Goal: Task Accomplishment & Management: Manage account settings

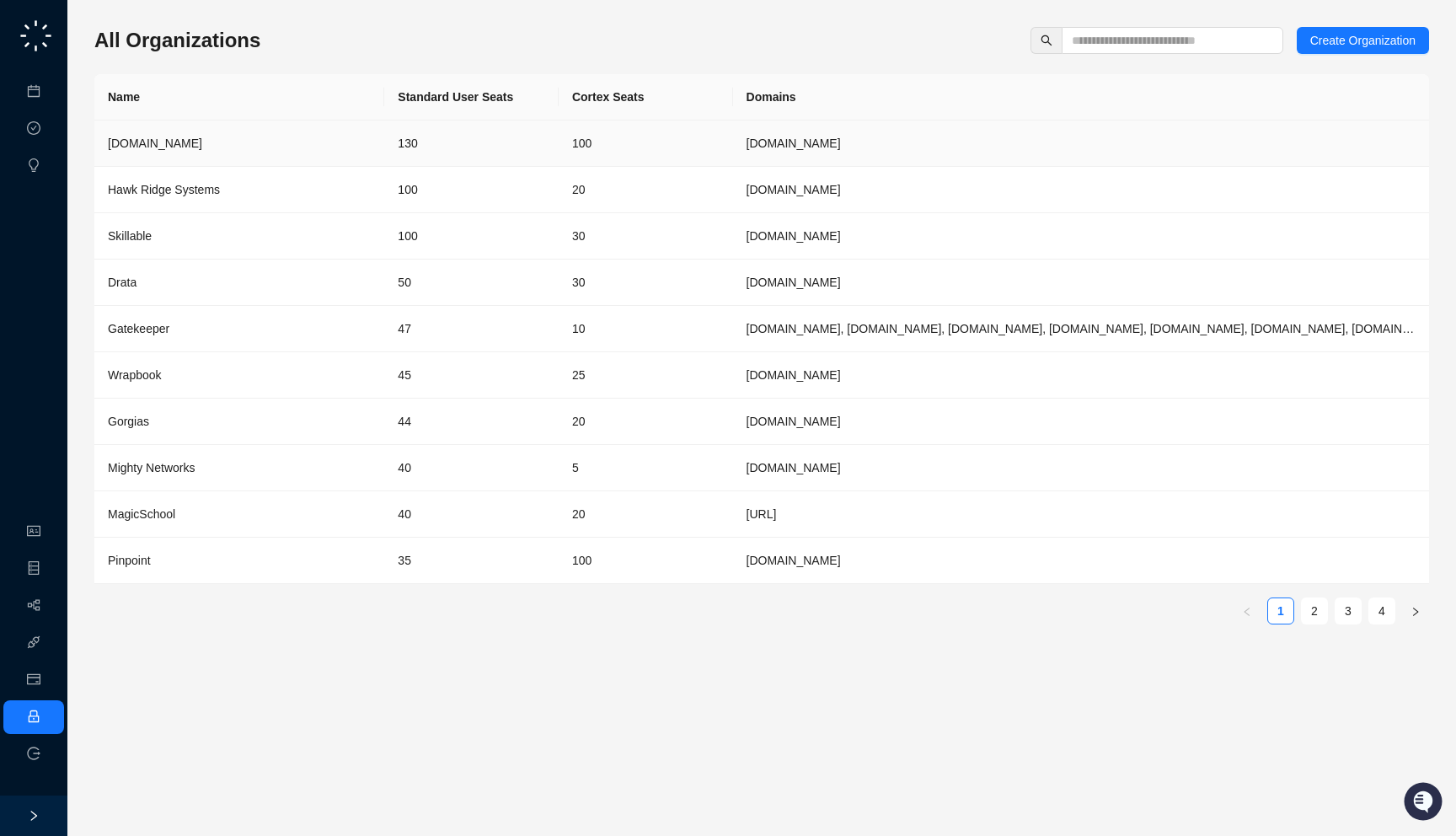
click at [393, 156] on td "130" at bounding box center [471, 144] width 175 height 46
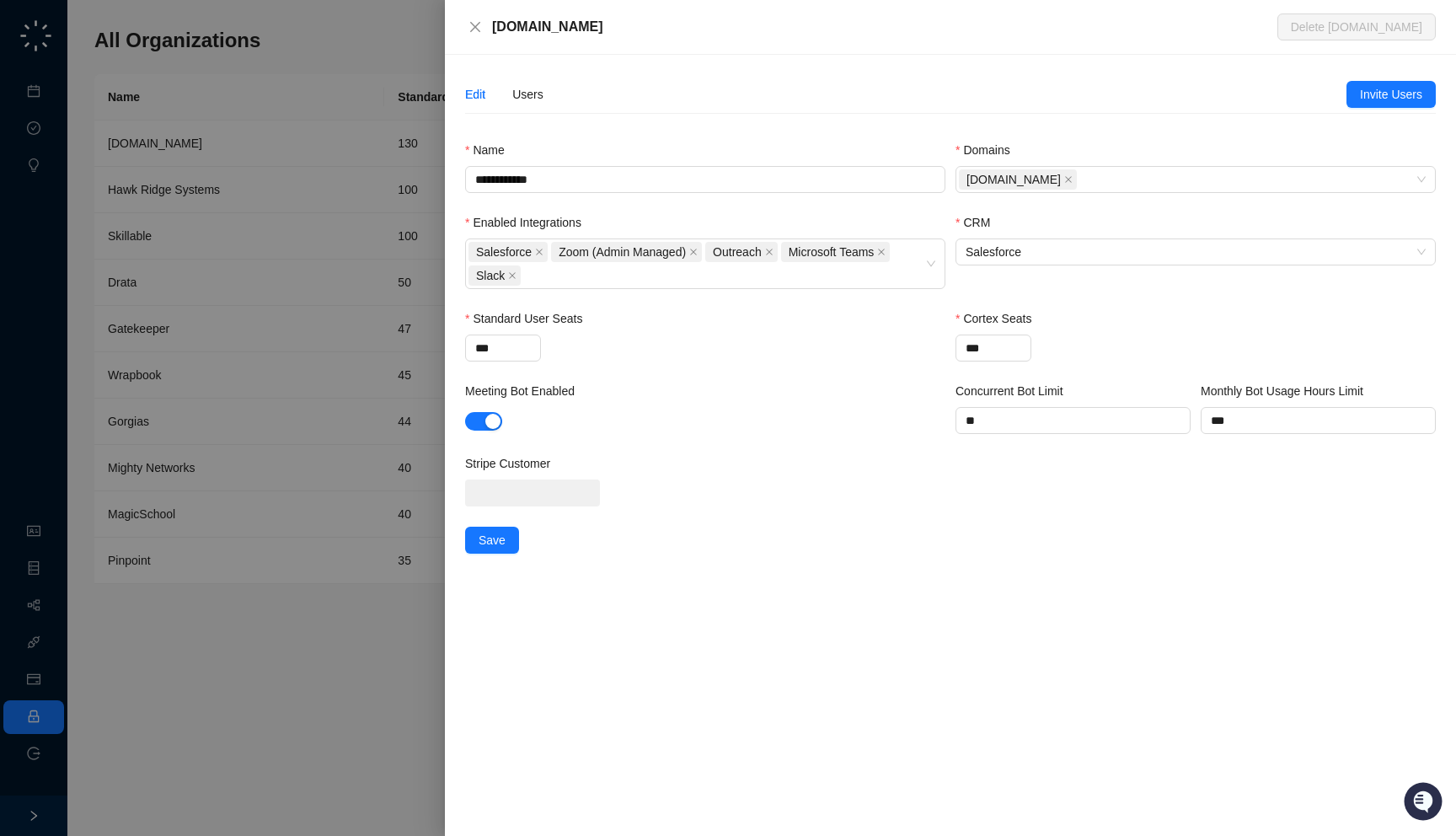
drag, startPoint x: 588, startPoint y: 29, endPoint x: 595, endPoint y: 39, distance: 12.2
click at [595, 39] on div "[DOMAIN_NAME] Delete [DOMAIN_NAME]" at bounding box center [950, 27] width 1011 height 55
click at [536, 102] on div "Users" at bounding box center [528, 94] width 31 height 19
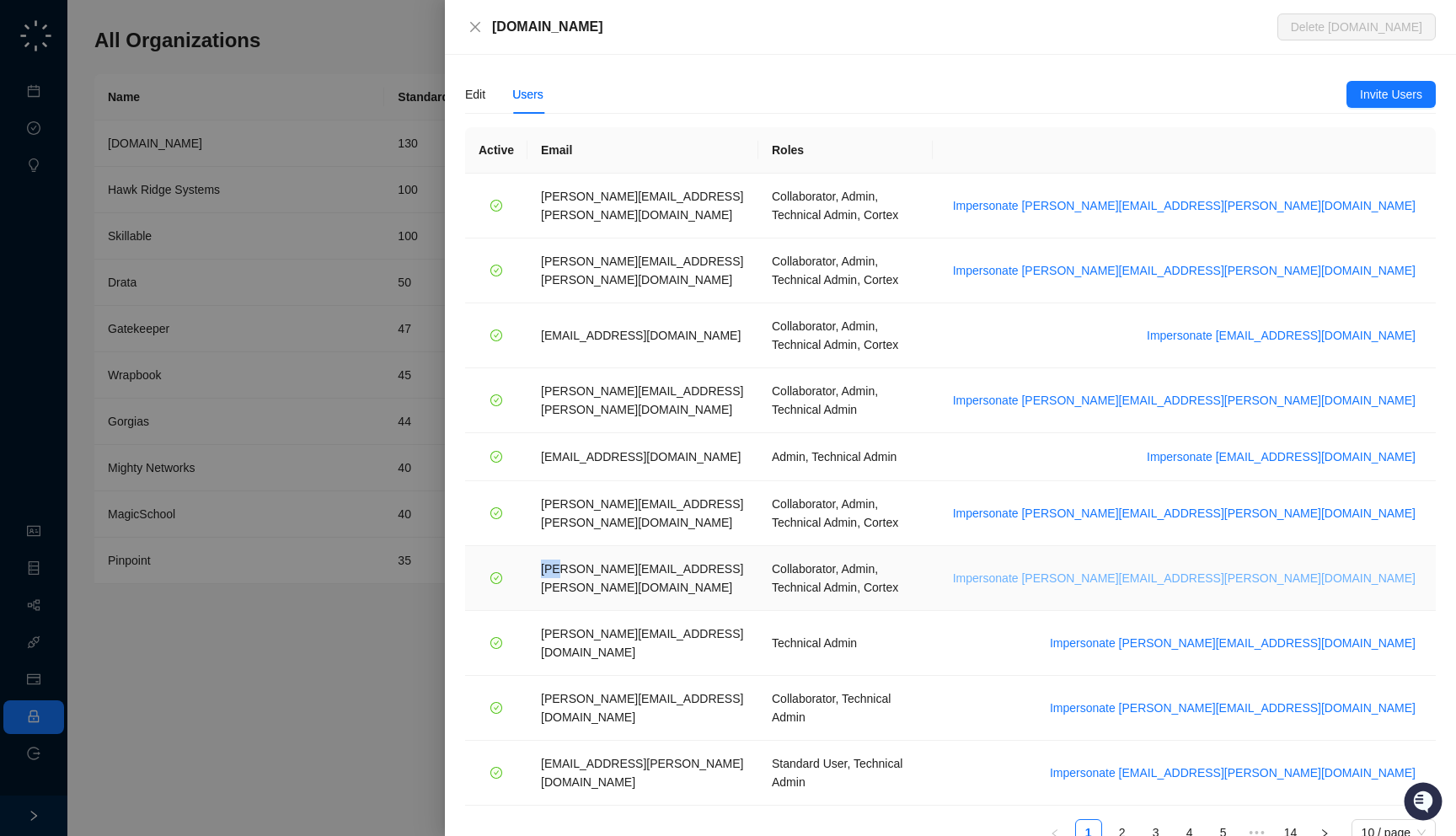
click at [1260, 569] on span "Impersonate [PERSON_NAME][EMAIL_ADDRESS][PERSON_NAME][DOMAIN_NAME]" at bounding box center [1185, 578] width 463 height 19
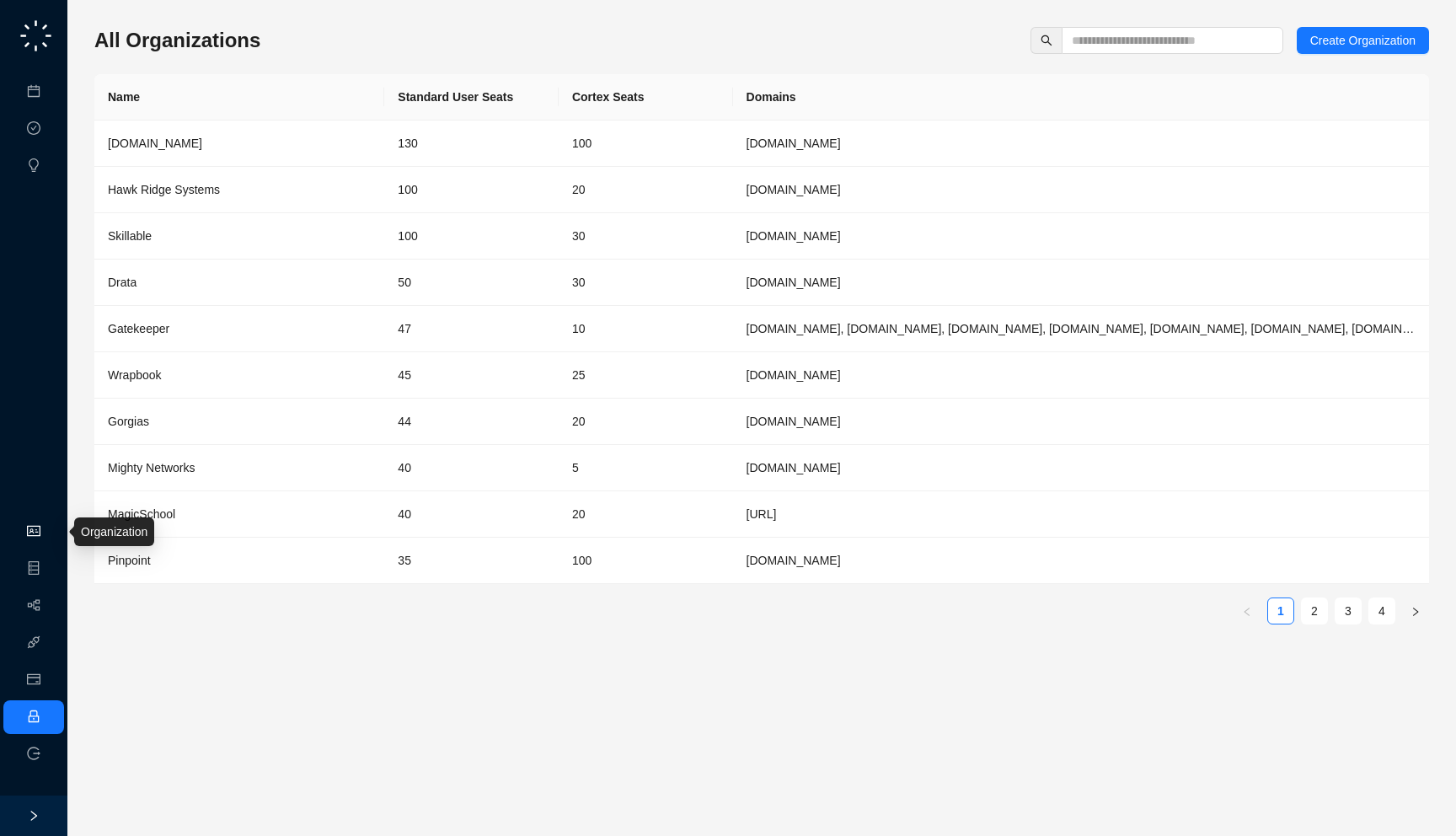
click at [49, 532] on link "Organization" at bounding box center [82, 533] width 67 height 14
